Goal: Task Accomplishment & Management: Use online tool/utility

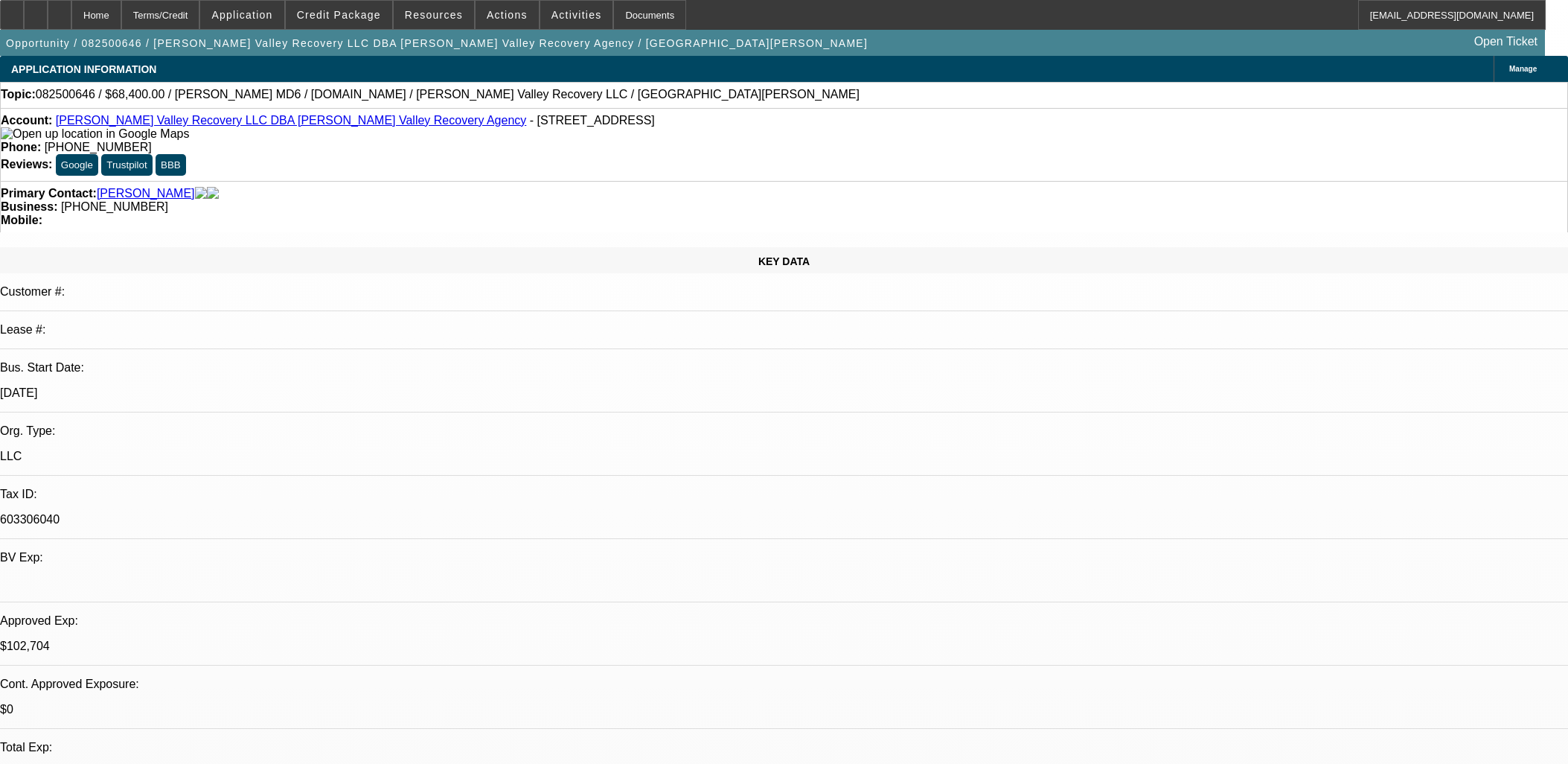
select select "0.1"
select select "2"
select select "0.1"
select select "4"
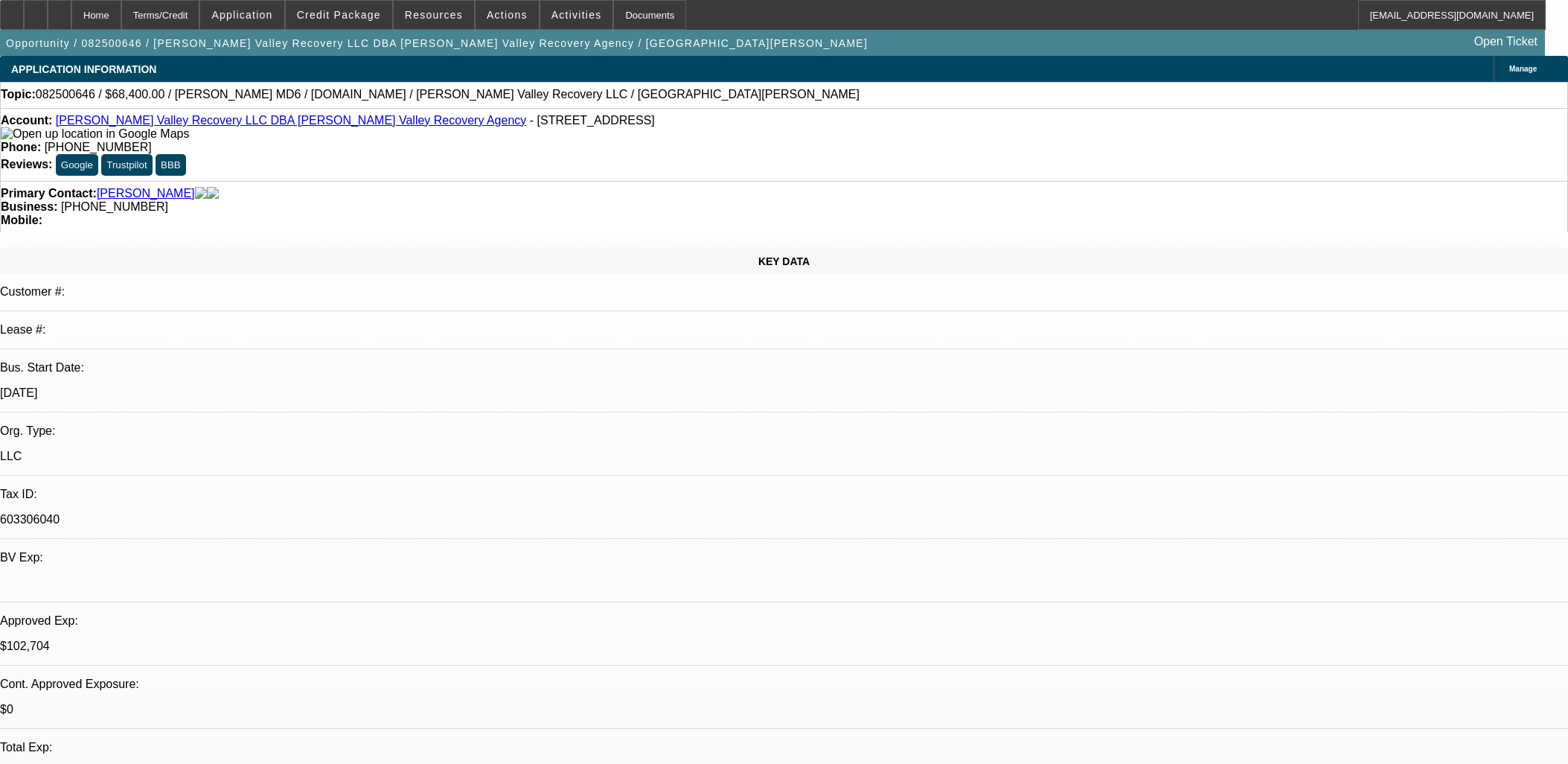
select select "0.1"
select select "2"
select select "0.1"
select select "4"
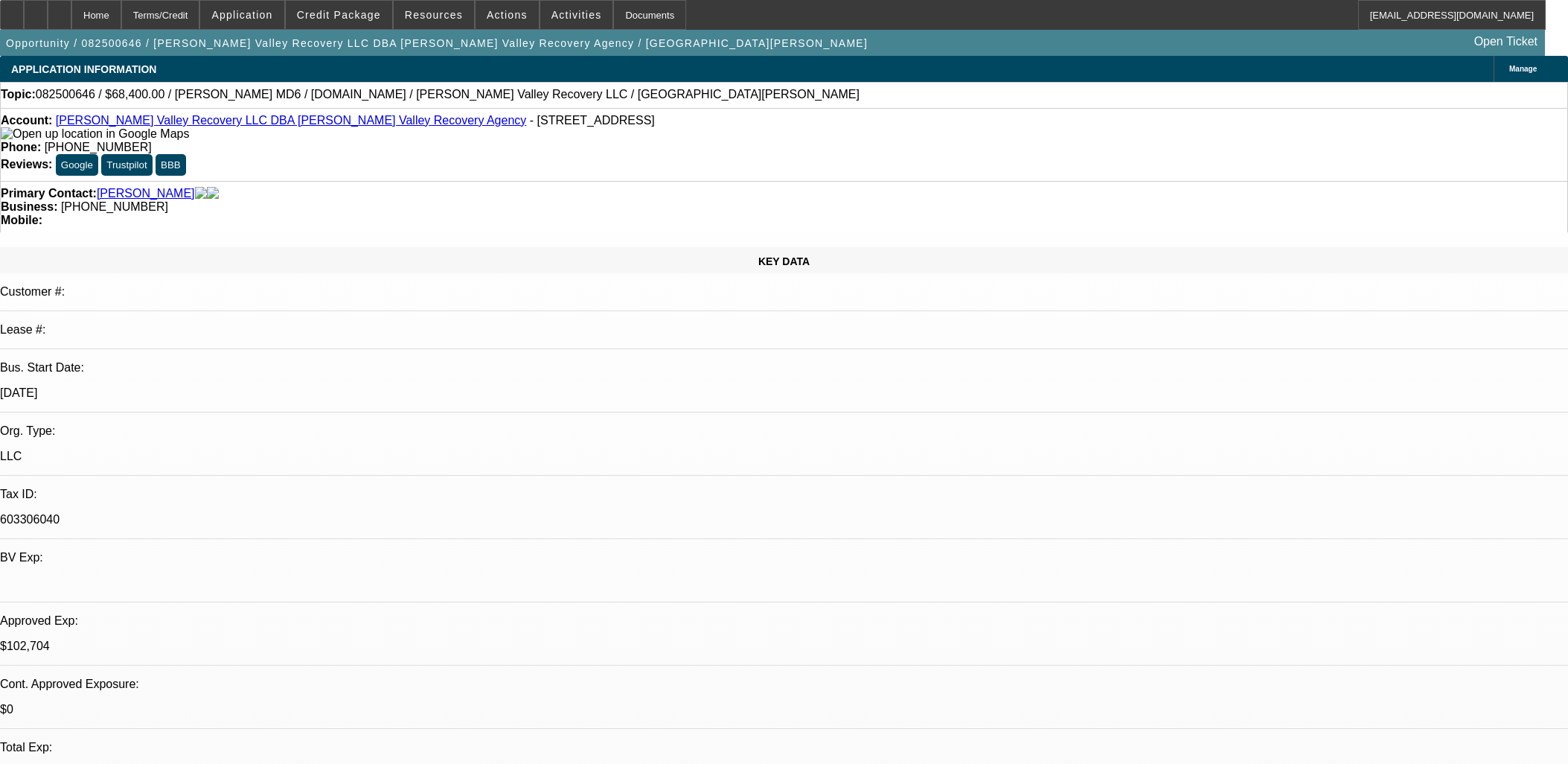
select select "0.1"
select select "2"
select select "0.1"
select select "4"
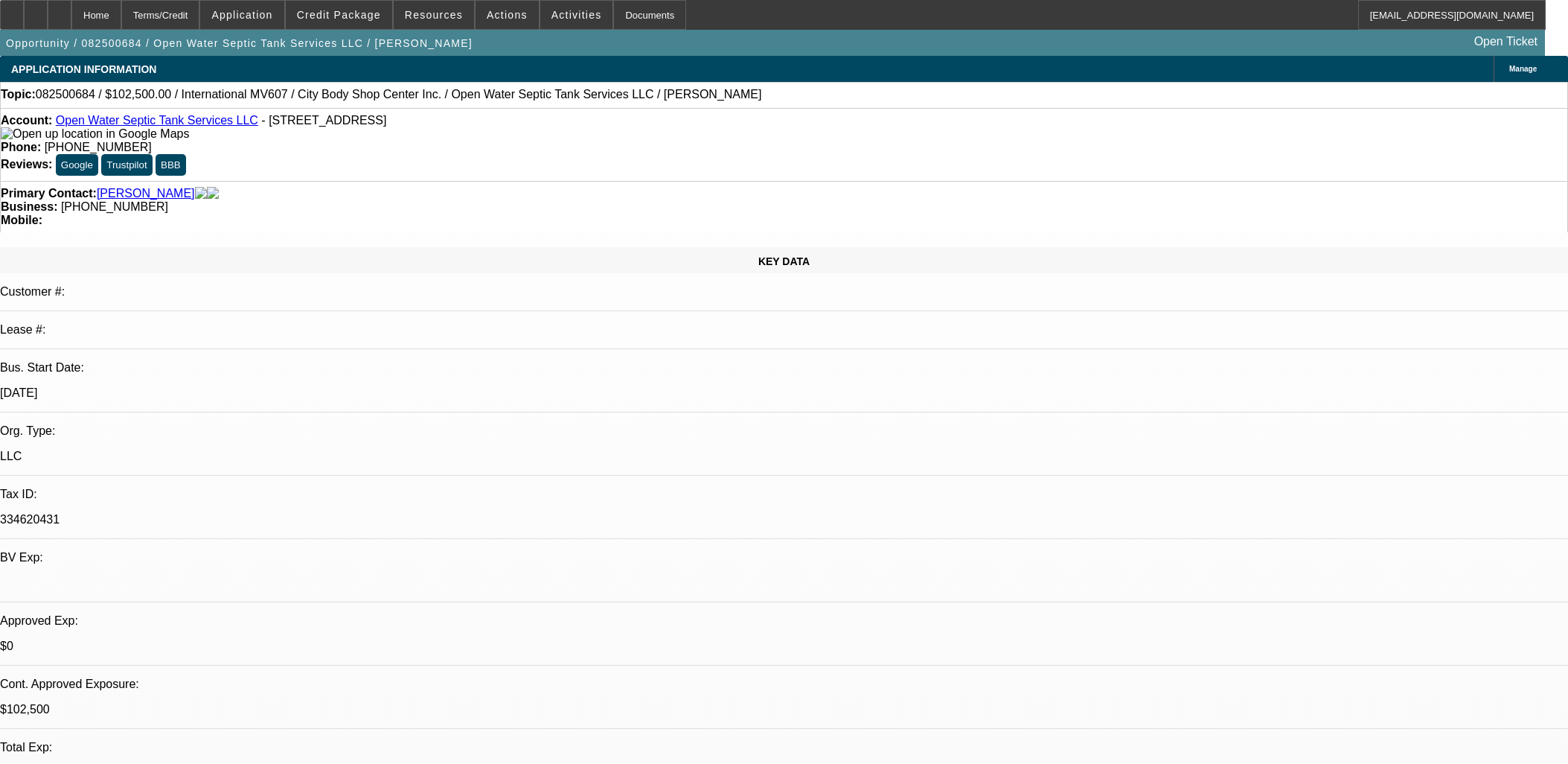
select select "0"
select select "2"
select select "0"
select select "6"
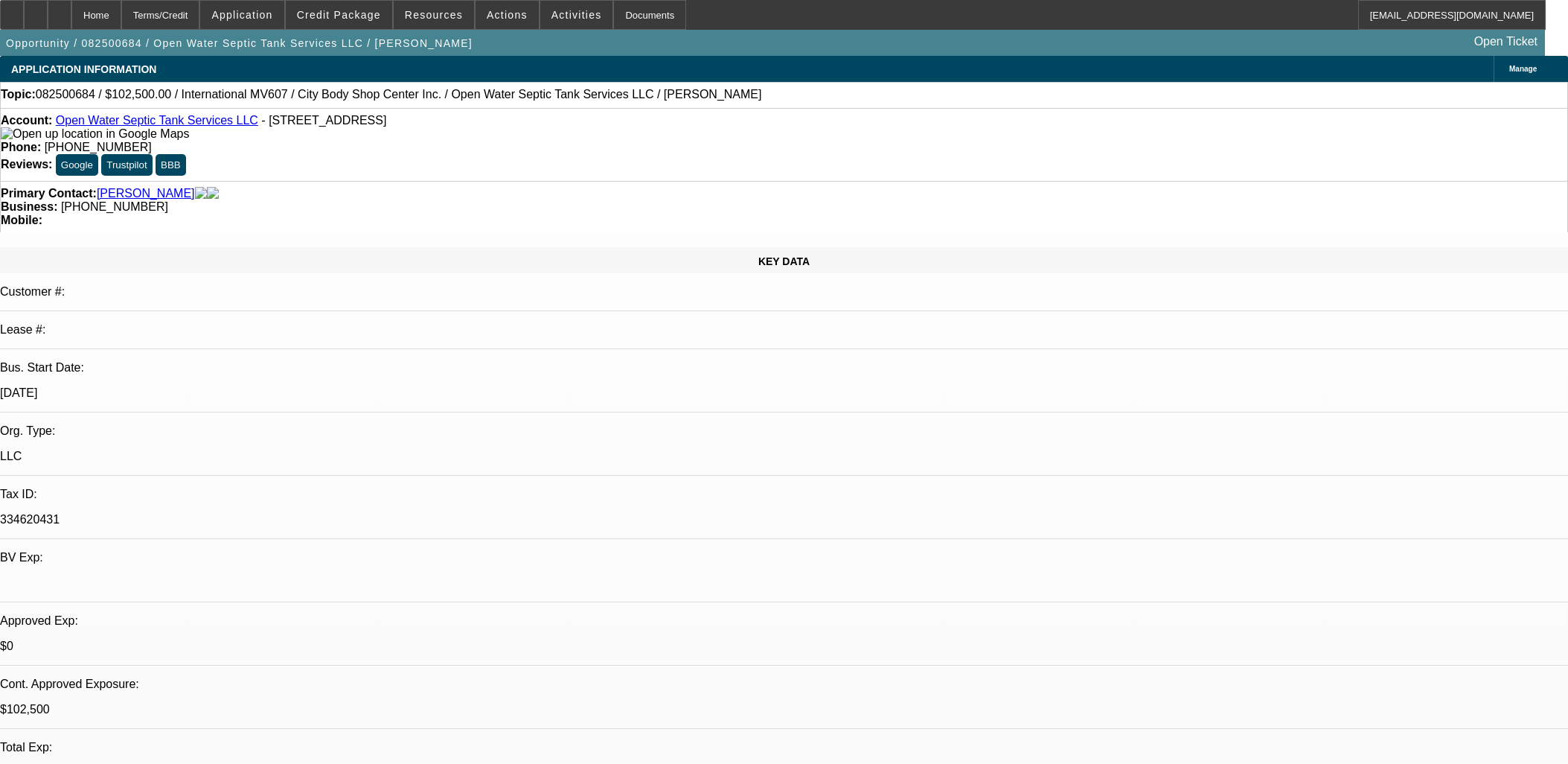
select select "0"
select select "2"
select select "0"
select select "6"
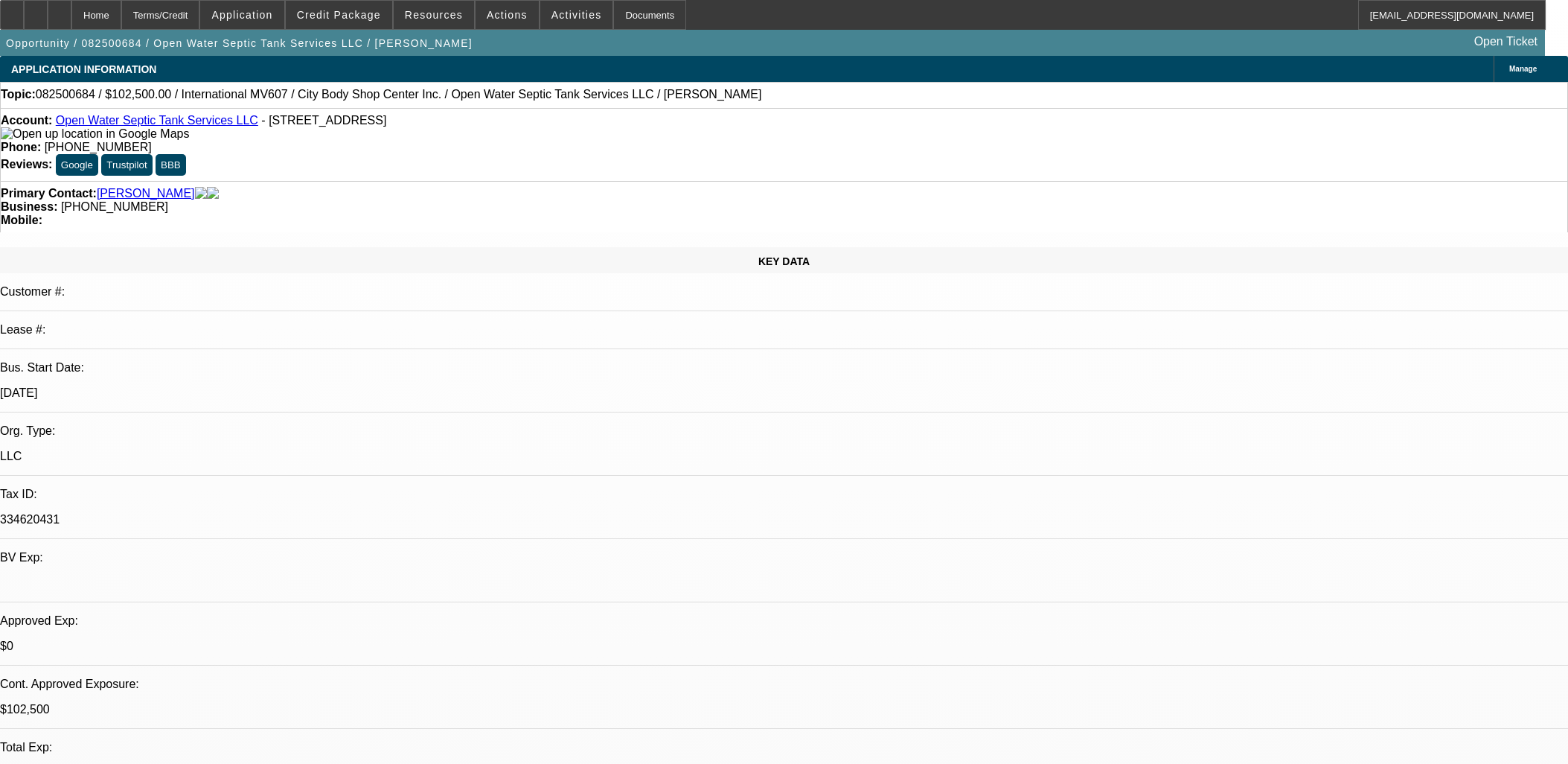
select select "0.1"
select select "2"
select select "0"
select select "6"
